Goal: Find specific page/section: Find specific page/section

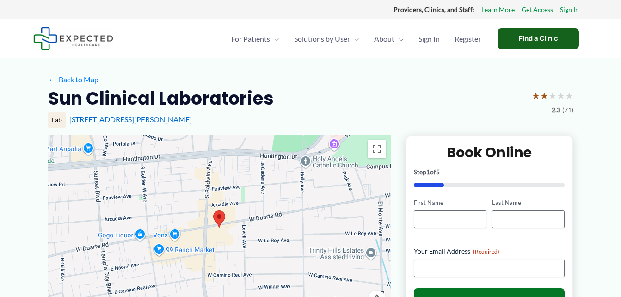
click at [524, 39] on div "Find a Clinic" at bounding box center [538, 38] width 81 height 21
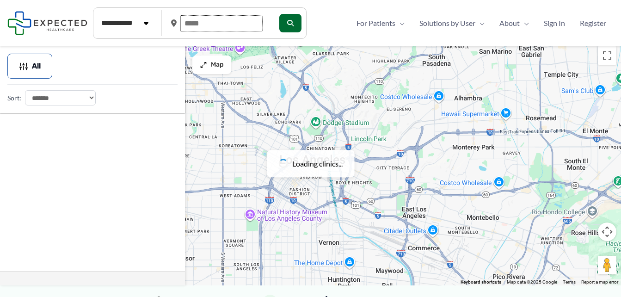
click at [213, 24] on input "text" at bounding box center [221, 23] width 82 height 16
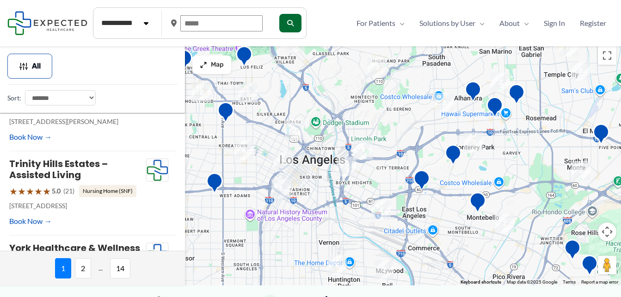
scroll to position [677, 0]
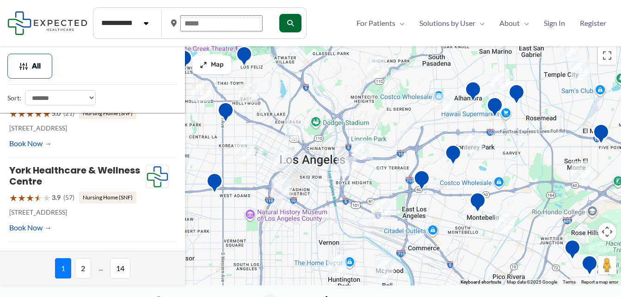
drag, startPoint x: 209, startPoint y: 21, endPoint x: 192, endPoint y: 22, distance: 16.2
click at [192, 22] on input "text" at bounding box center [221, 23] width 82 height 16
drag, startPoint x: 184, startPoint y: 22, endPoint x: 232, endPoint y: 29, distance: 48.6
click at [232, 29] on input "text" at bounding box center [221, 23] width 82 height 16
click at [224, 23] on input "text" at bounding box center [221, 23] width 82 height 16
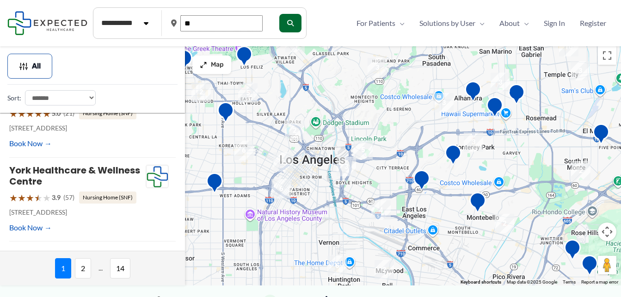
type input "*"
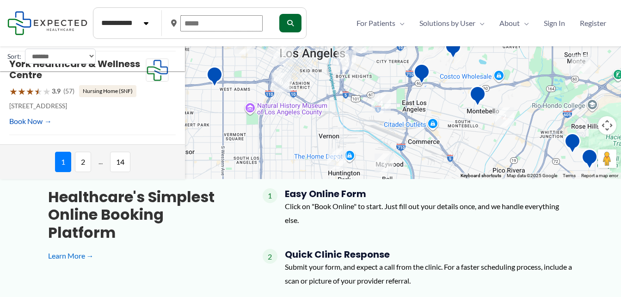
scroll to position [0, 0]
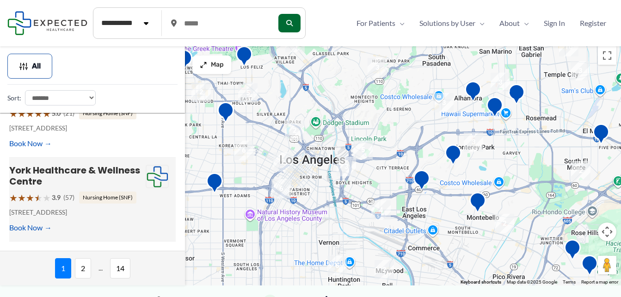
drag, startPoint x: 82, startPoint y: 271, endPoint x: 62, endPoint y: 197, distance: 76.9
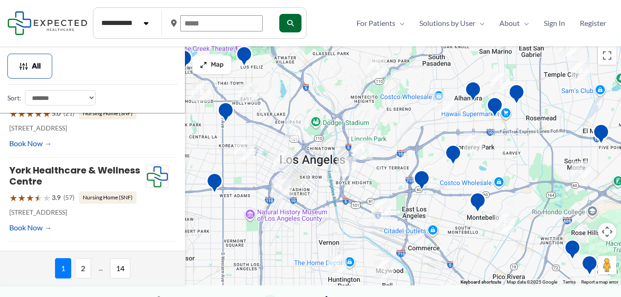
drag, startPoint x: 216, startPoint y: 26, endPoint x: 177, endPoint y: 18, distance: 40.3
click at [177, 18] on div at bounding box center [220, 24] width 99 height 24
type input "*****"
drag, startPoint x: 296, startPoint y: 29, endPoint x: 290, endPoint y: 25, distance: 7.9
click at [290, 25] on button "submit" at bounding box center [289, 23] width 22 height 19
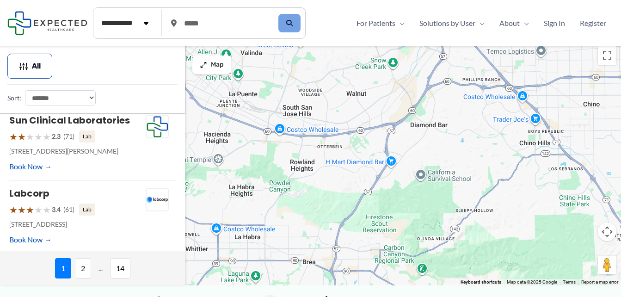
scroll to position [159, 0]
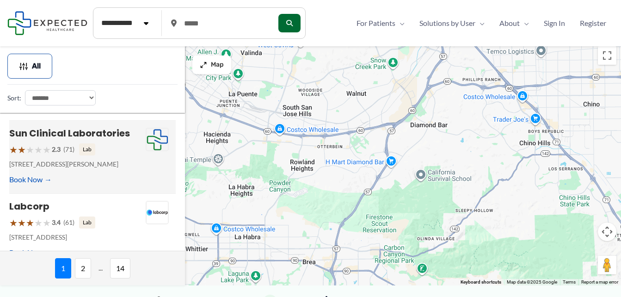
click at [69, 150] on span "(71)" at bounding box center [68, 149] width 11 height 12
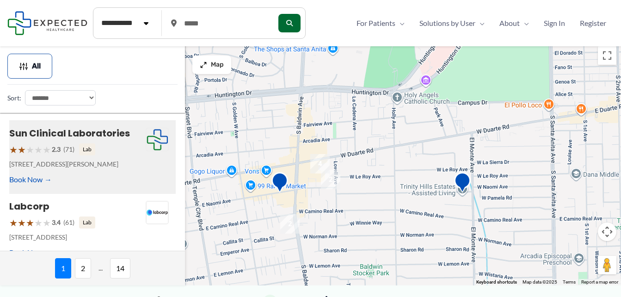
click at [67, 148] on span "(71)" at bounding box center [68, 149] width 11 height 12
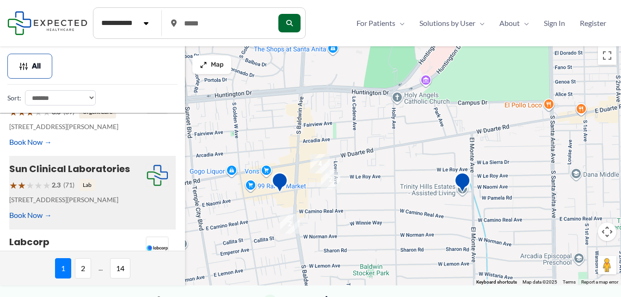
scroll to position [130, 0]
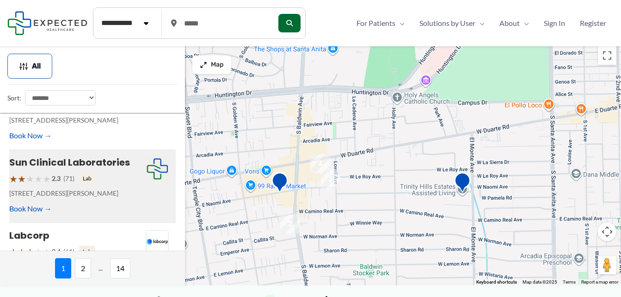
click at [55, 177] on span "2.3" at bounding box center [56, 179] width 9 height 12
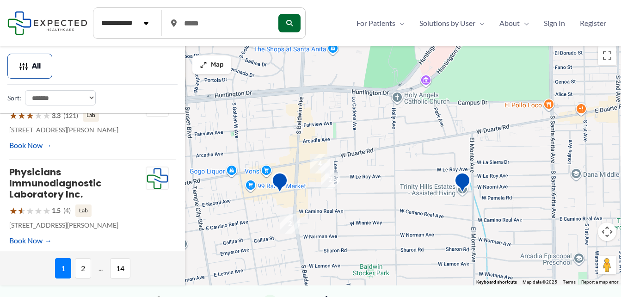
scroll to position [677, 0]
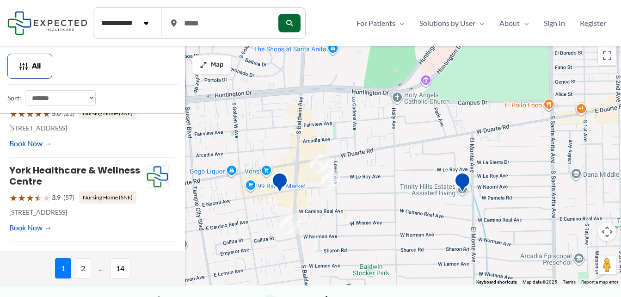
click at [80, 270] on span "2" at bounding box center [83, 268] width 16 height 20
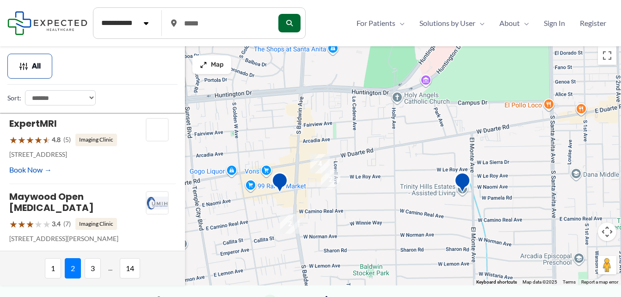
scroll to position [655, 0]
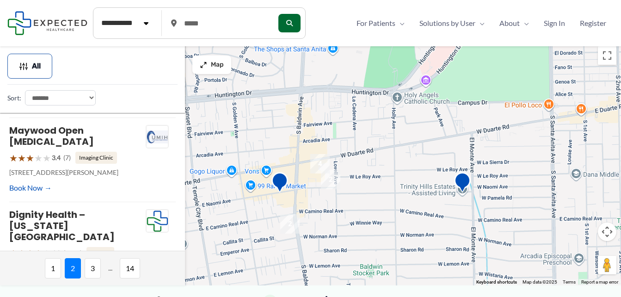
click at [94, 267] on span "3" at bounding box center [93, 268] width 16 height 20
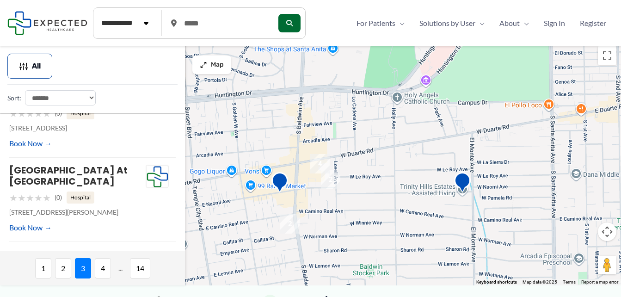
scroll to position [769, 0]
click at [99, 276] on span "4" at bounding box center [103, 268] width 16 height 20
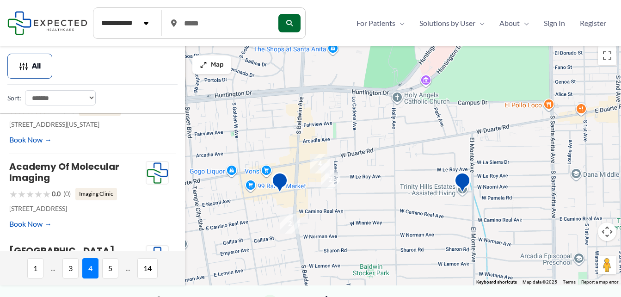
scroll to position [699, 0]
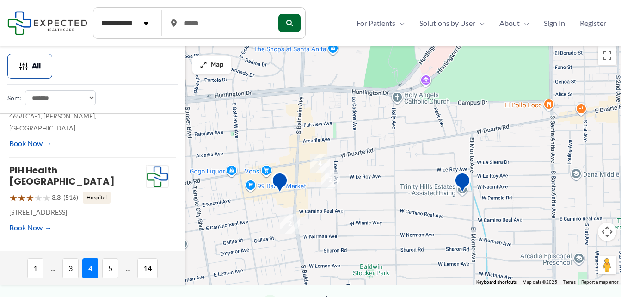
click at [73, 98] on select "**********" at bounding box center [60, 97] width 71 height 15
click at [148, 30] on select "**********" at bounding box center [125, 23] width 58 height 19
click at [172, 89] on div "**********" at bounding box center [92, 94] width 170 height 21
click at [105, 276] on span "5" at bounding box center [110, 268] width 16 height 20
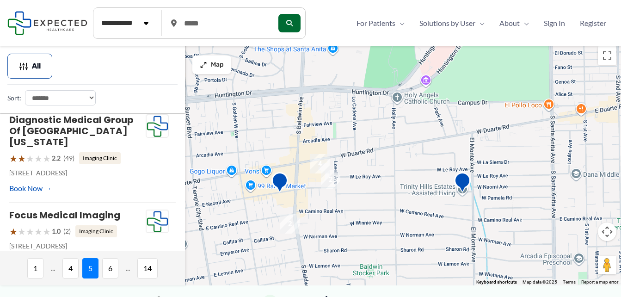
scroll to position [689, 0]
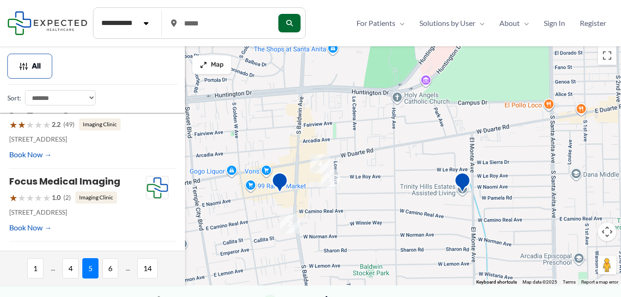
click at [108, 271] on span "6" at bounding box center [110, 268] width 16 height 20
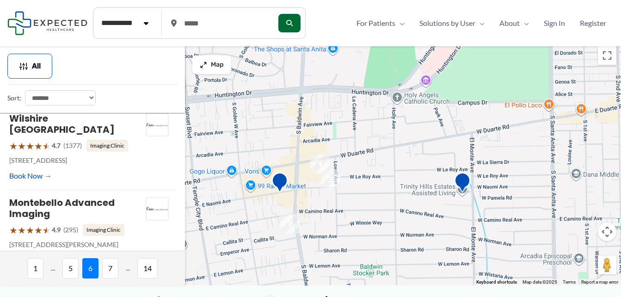
scroll to position [710, 0]
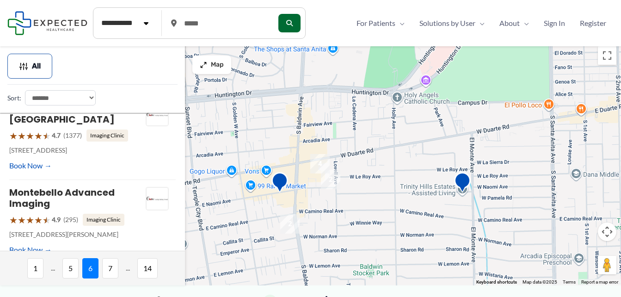
click at [106, 267] on span "7" at bounding box center [110, 268] width 16 height 20
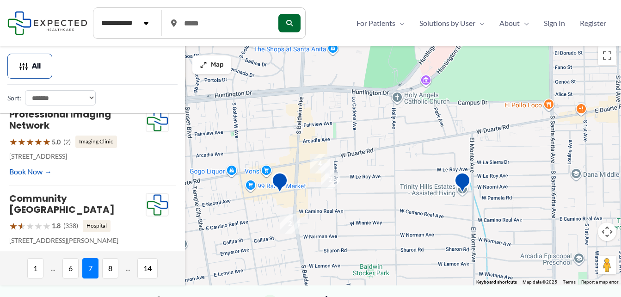
scroll to position [756, 0]
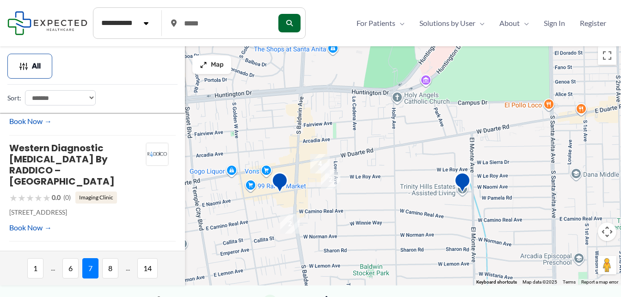
click at [109, 267] on span "8" at bounding box center [110, 268] width 16 height 20
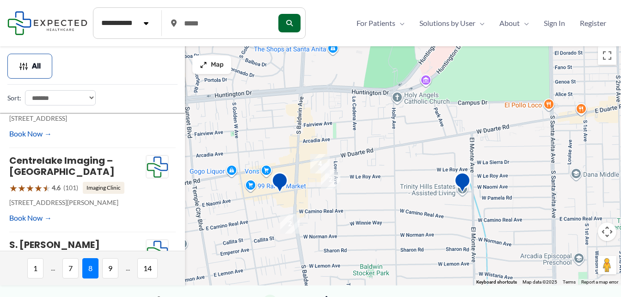
scroll to position [734, 0]
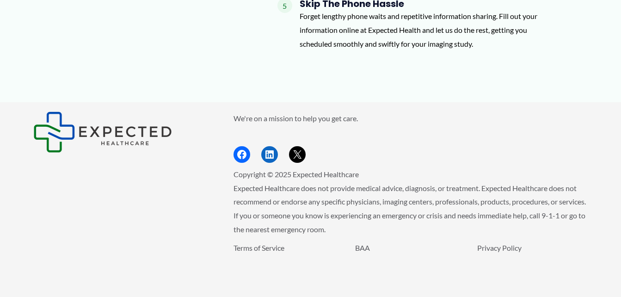
scroll to position [1093, 0]
